Goal: Information Seeking & Learning: Learn about a topic

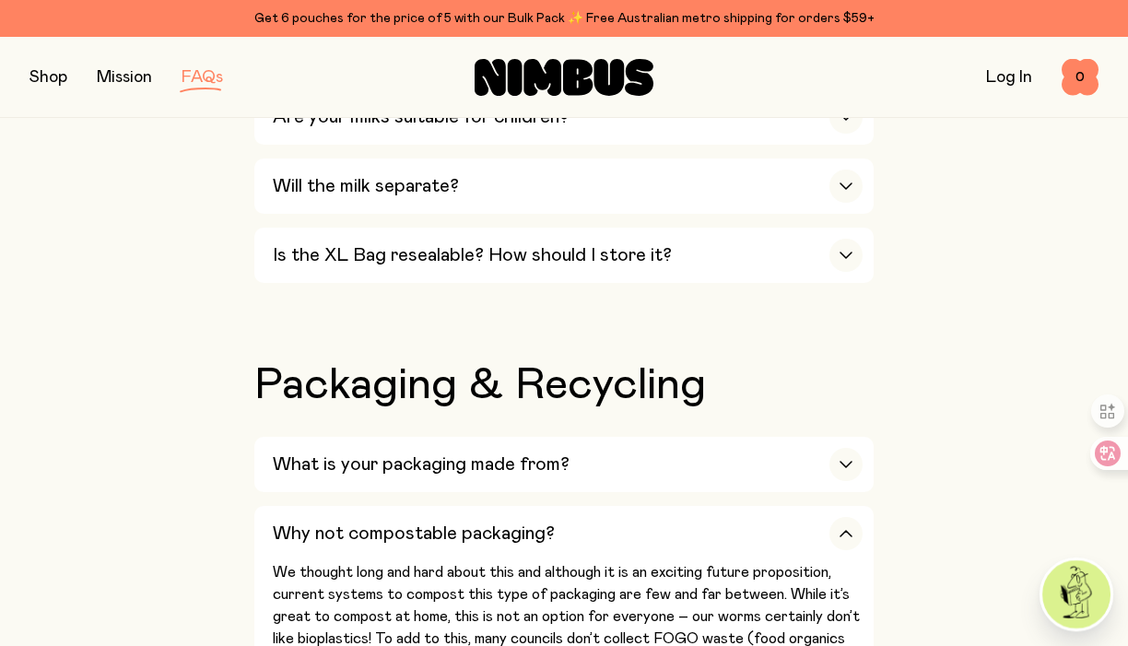
scroll to position [1936, 0]
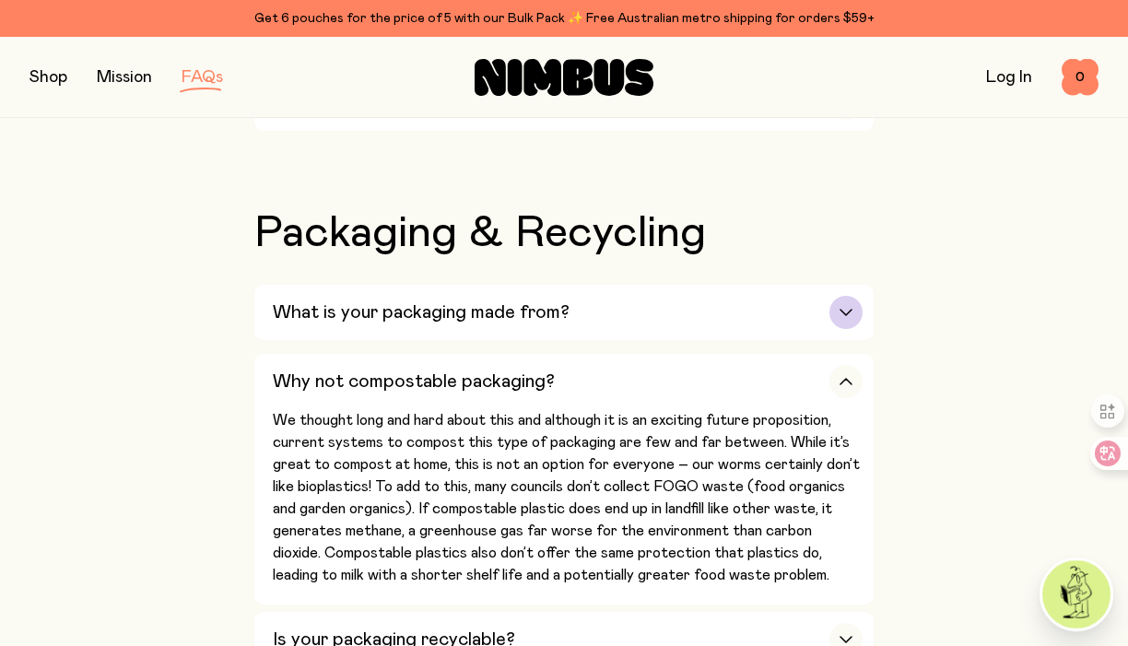
click at [834, 297] on div "button" at bounding box center [846, 312] width 33 height 33
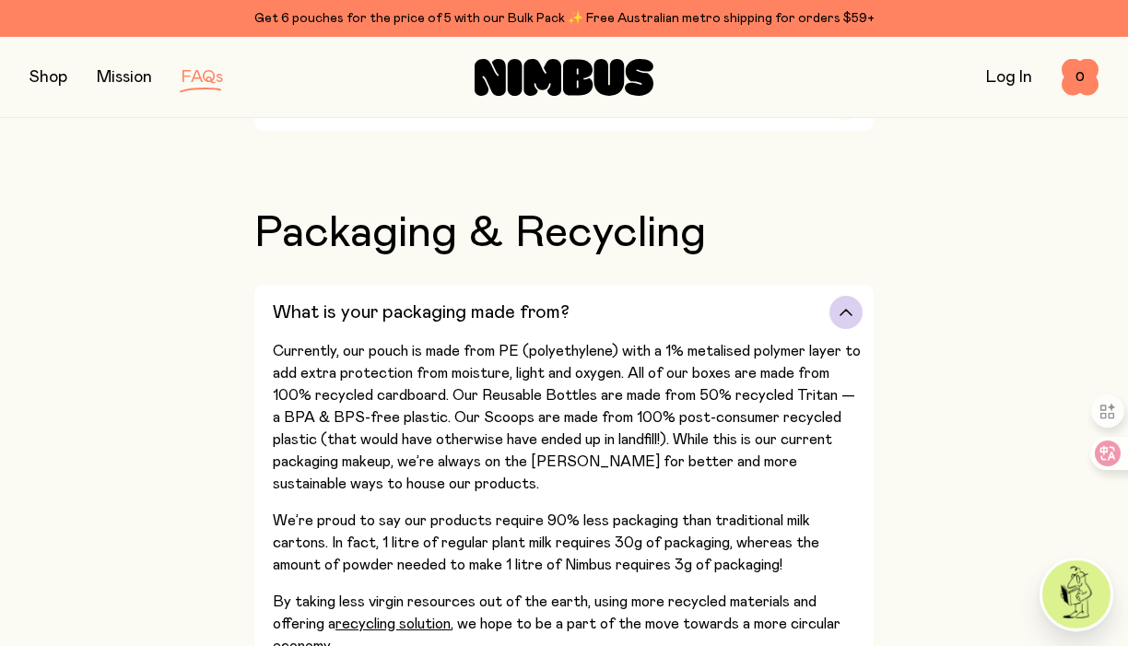
drag, startPoint x: 267, startPoint y: 297, endPoint x: 327, endPoint y: 330, distance: 68.5
click at [293, 302] on button "What is your packaging made from? Currently, our pouch is made from PE (polyeth…" at bounding box center [564, 480] width 620 height 391
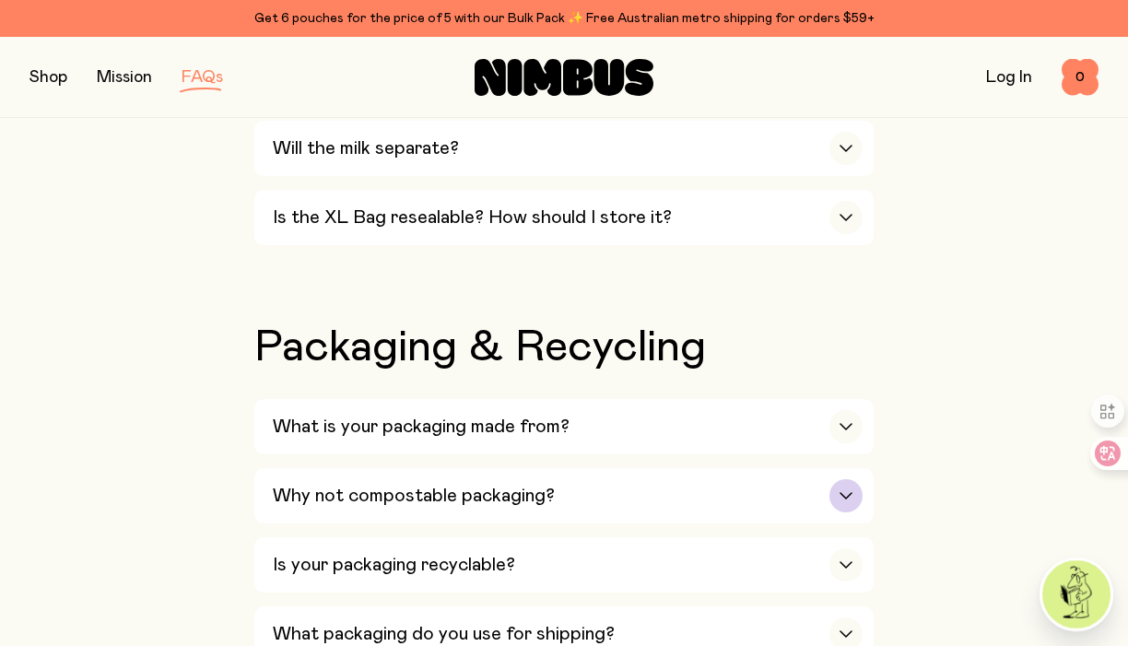
scroll to position [1844, 0]
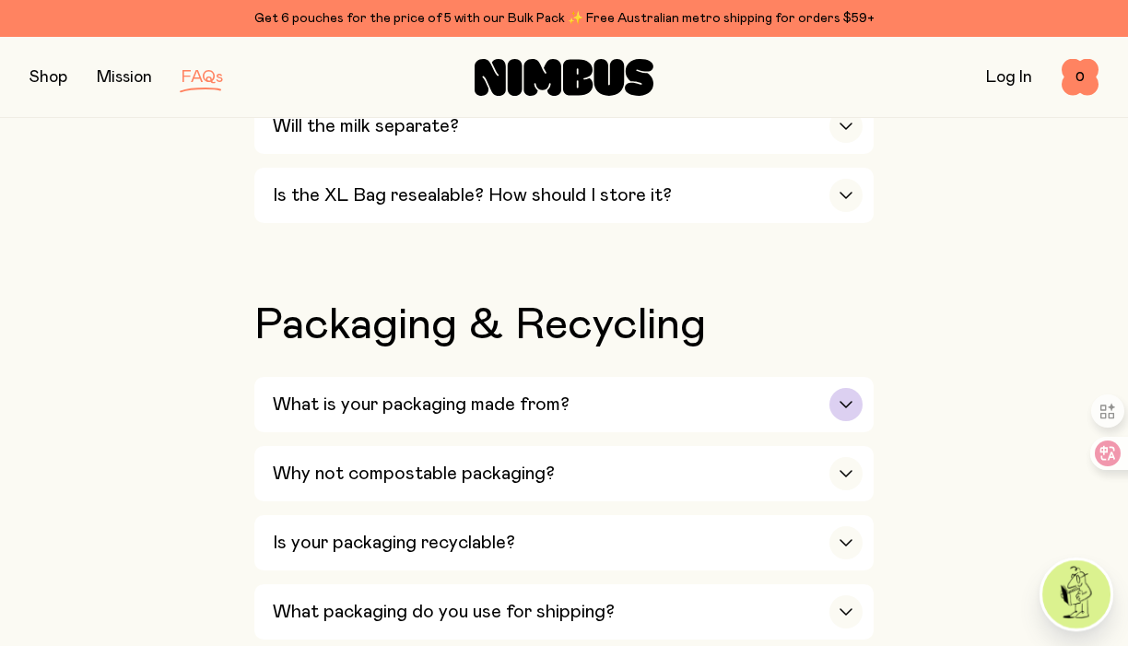
click at [838, 393] on div "button" at bounding box center [846, 404] width 33 height 33
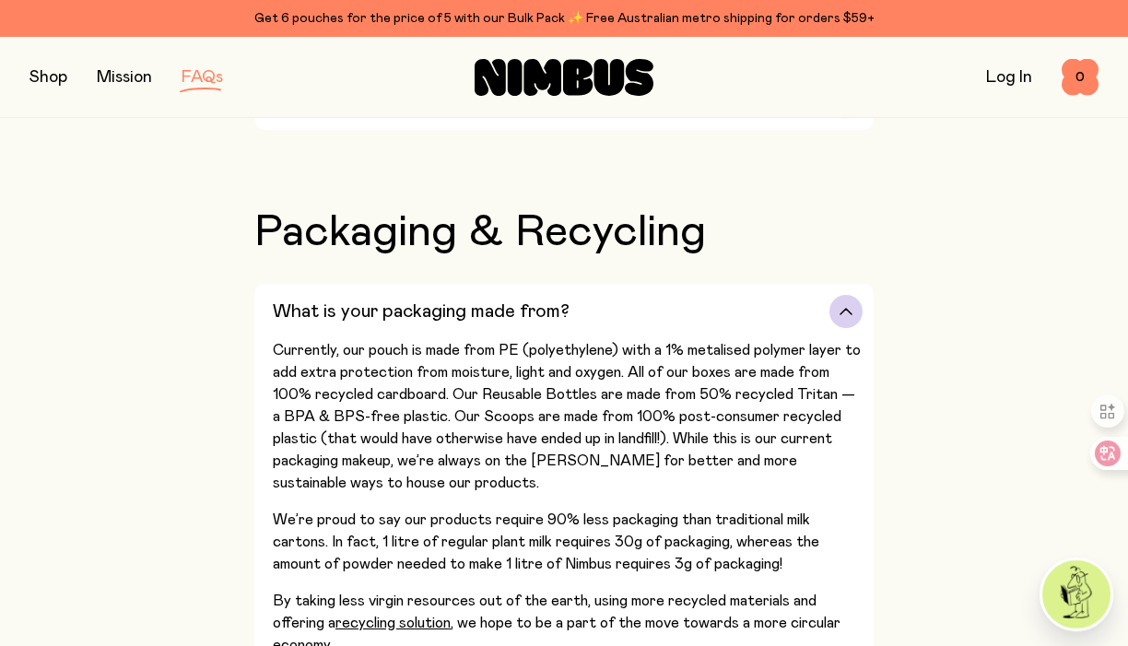
scroll to position [1936, 0]
drag, startPoint x: 310, startPoint y: 298, endPoint x: 275, endPoint y: 324, distance: 43.5
click at [275, 340] on p "Currently, our pouch is made from PE (polyethylene) with a 1% metalised polymer…" at bounding box center [568, 417] width 590 height 155
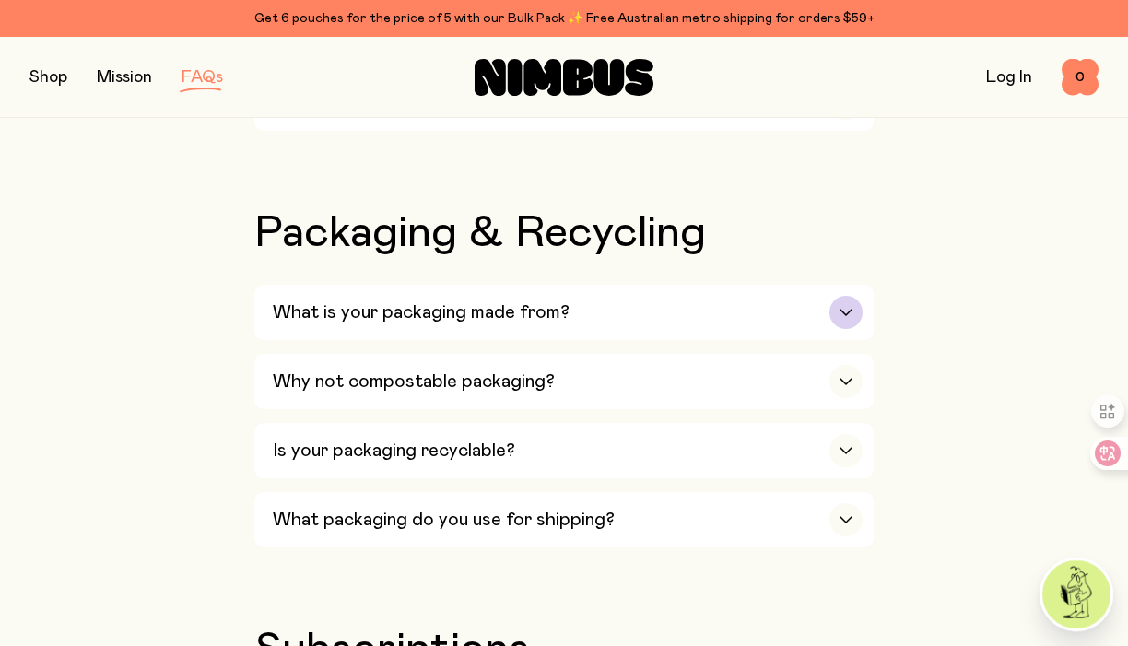
click at [274, 301] on h3 "What is your packaging made from?" at bounding box center [421, 312] width 297 height 22
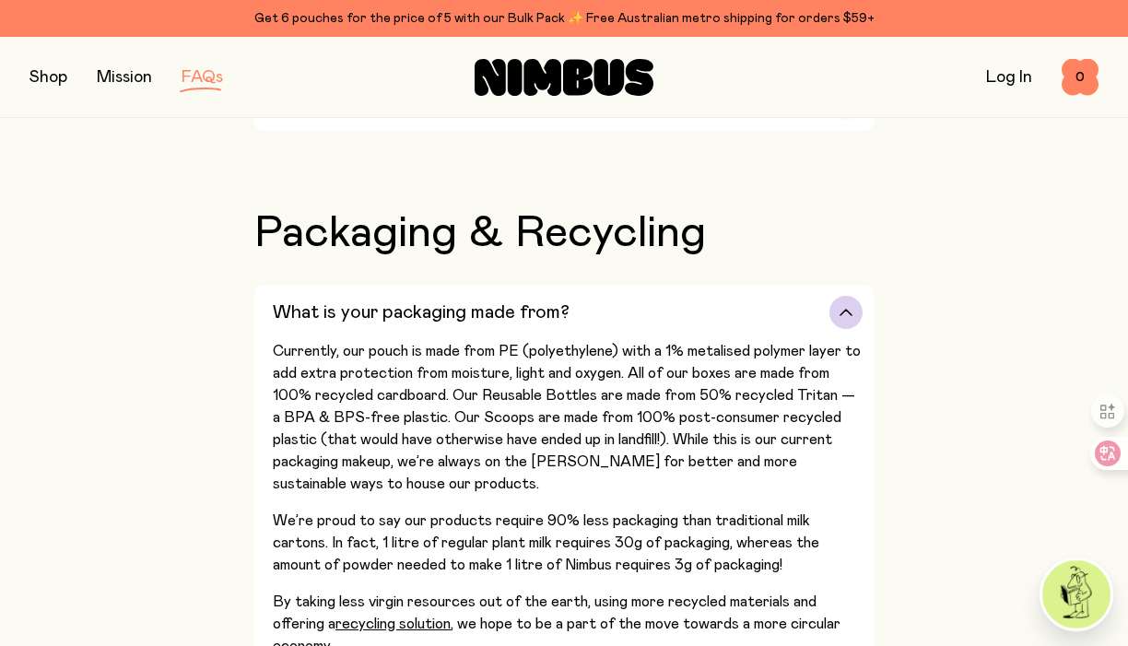
drag, startPoint x: 273, startPoint y: 295, endPoint x: 294, endPoint y: 309, distance: 25.3
click at [294, 309] on div "What is your packaging made from?" at bounding box center [568, 312] width 590 height 55
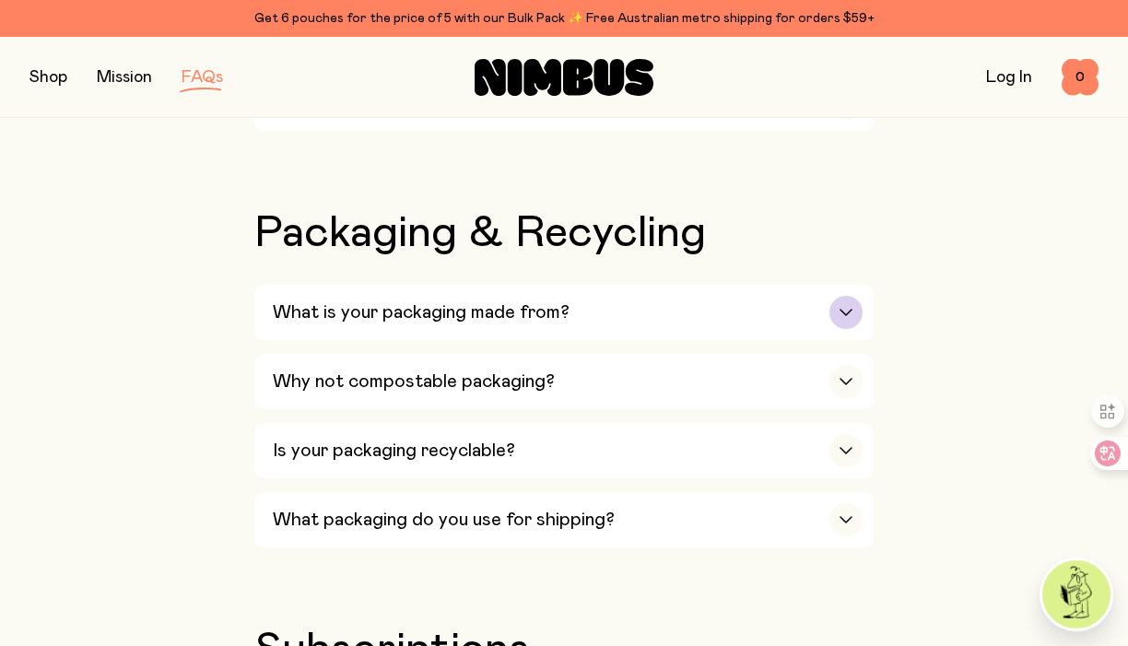
click at [315, 301] on h3 "What is your packaging made from?" at bounding box center [421, 312] width 297 height 22
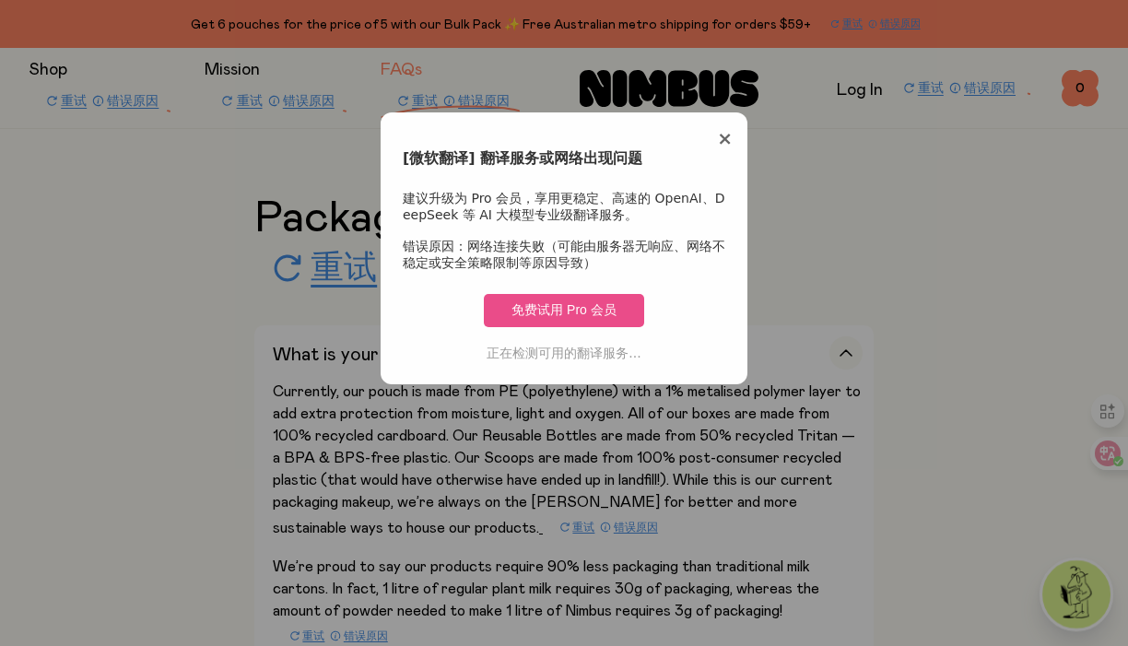
scroll to position [2106, 0]
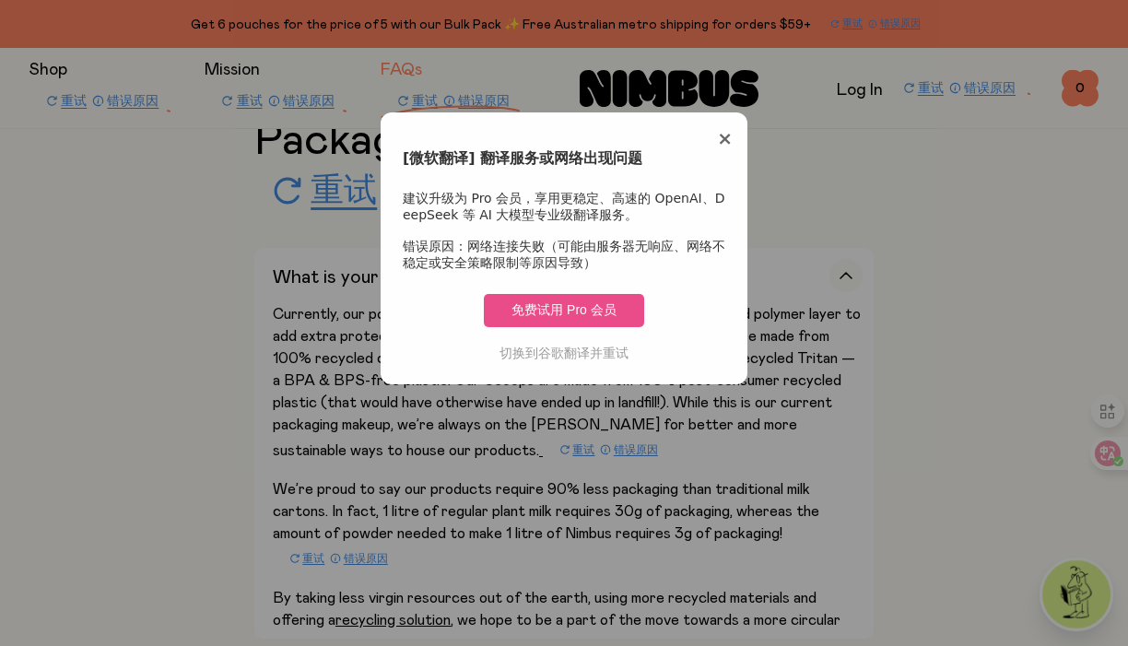
click at [732, 144] on span "×" at bounding box center [725, 138] width 16 height 22
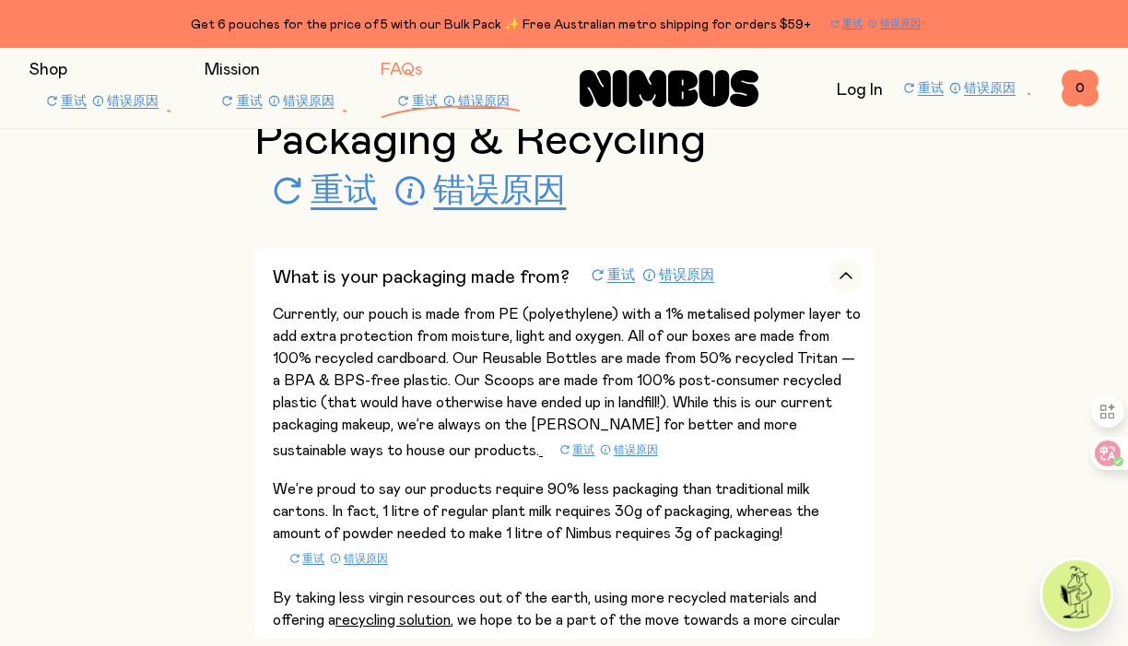
click at [915, 227] on div "Our Milks Is Nimbus an Australian company? Yes! We are Australian owned and ope…" at bounding box center [564, 517] width 1069 height 3567
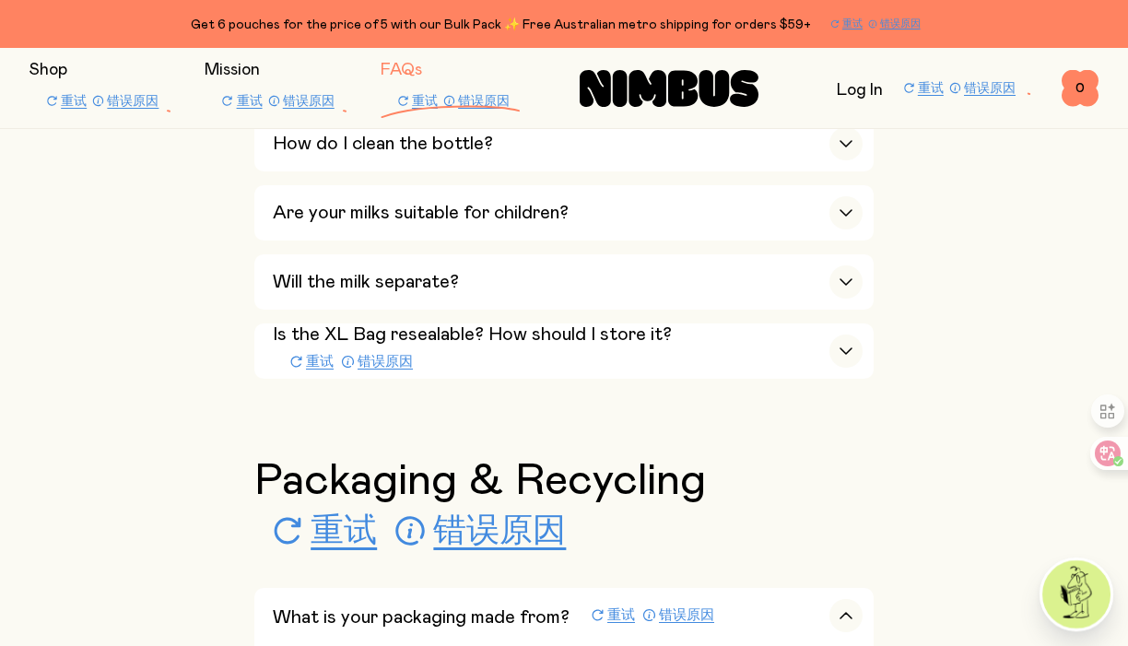
scroll to position [1737, 0]
